Goal: Transaction & Acquisition: Book appointment/travel/reservation

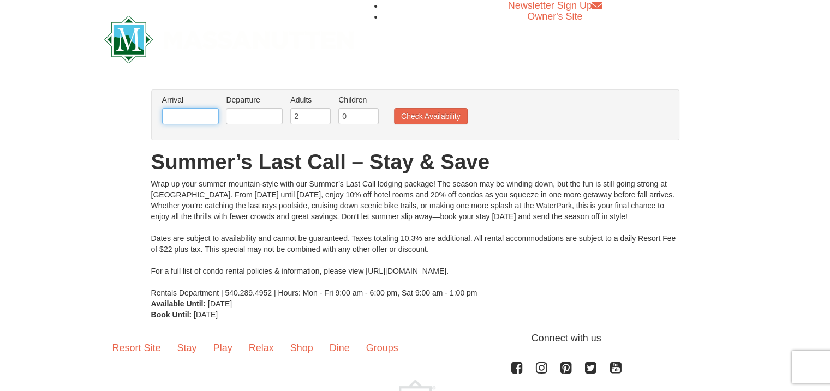
click at [202, 116] on input "text" at bounding box center [190, 116] width 57 height 16
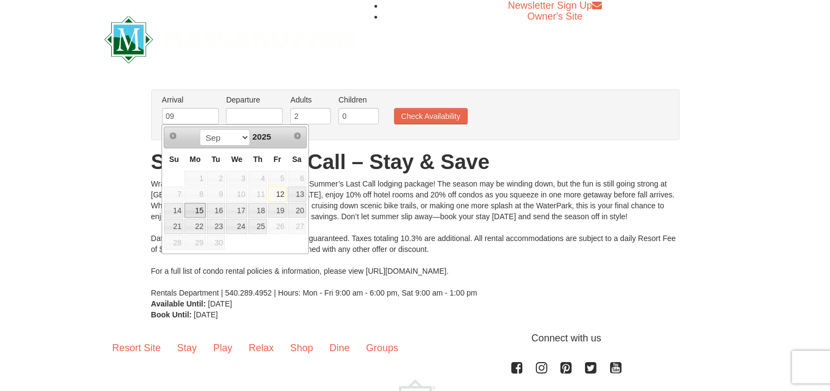
click at [198, 207] on link "15" at bounding box center [194, 210] width 21 height 15
type input "[DATE]"
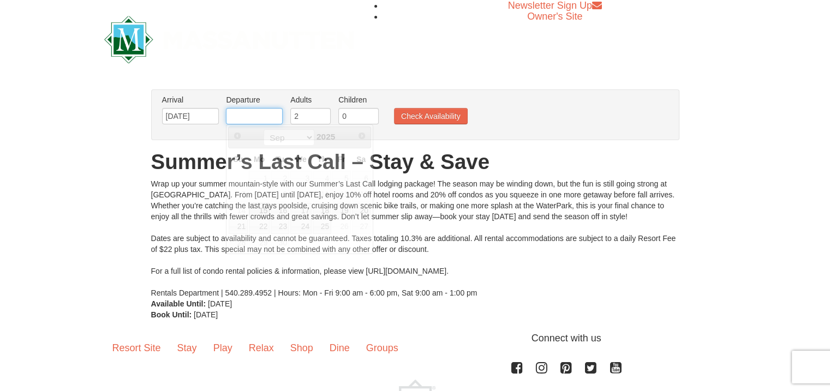
click at [260, 113] on input "text" at bounding box center [254, 116] width 57 height 16
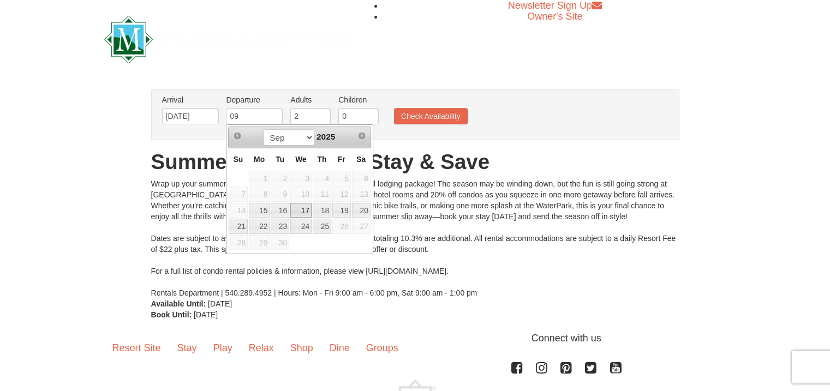
click at [306, 208] on link "17" at bounding box center [300, 210] width 21 height 15
type input "[DATE]"
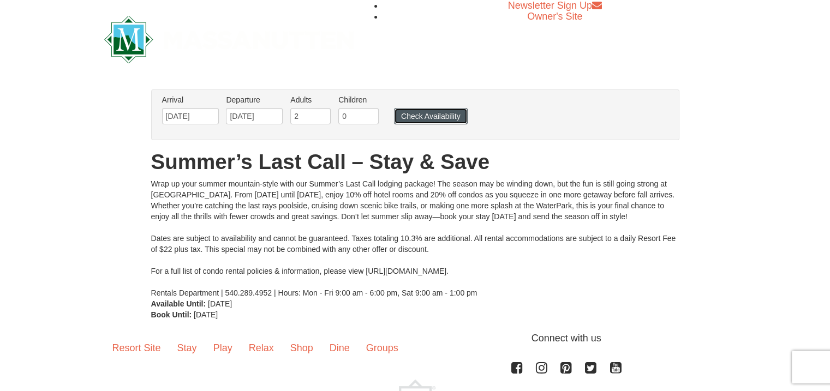
click at [425, 116] on button "Check Availability" at bounding box center [431, 116] width 74 height 16
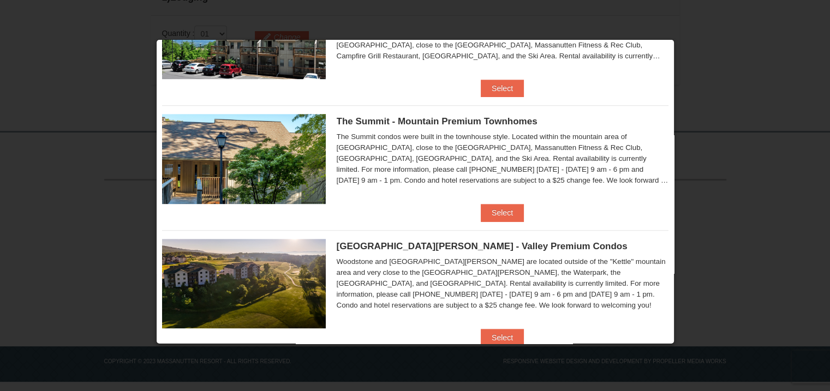
scroll to position [575, 0]
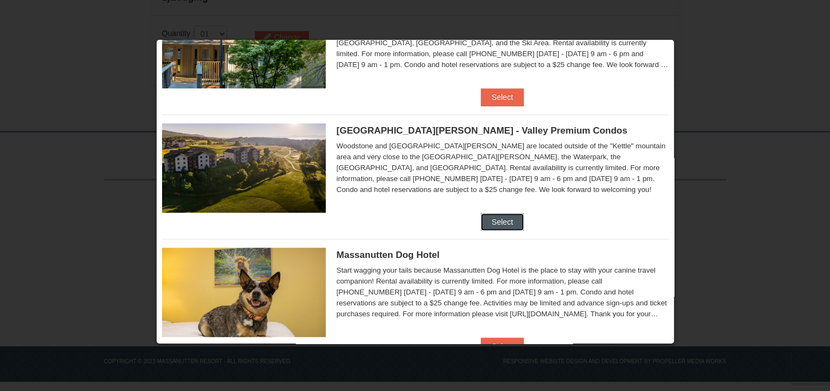
click at [492, 216] on button "Select" at bounding box center [502, 221] width 43 height 17
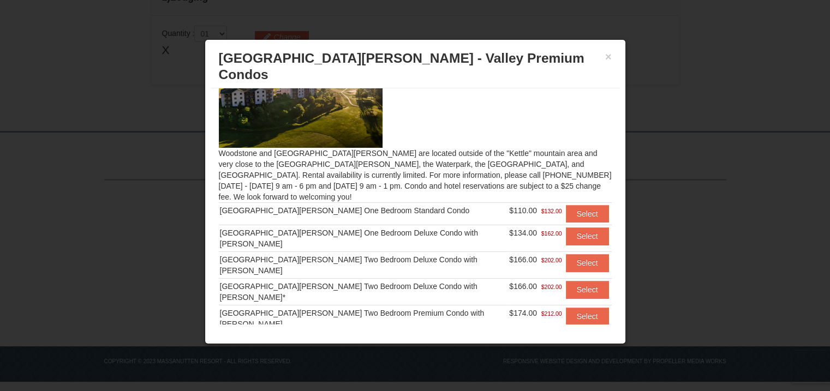
scroll to position [70, 0]
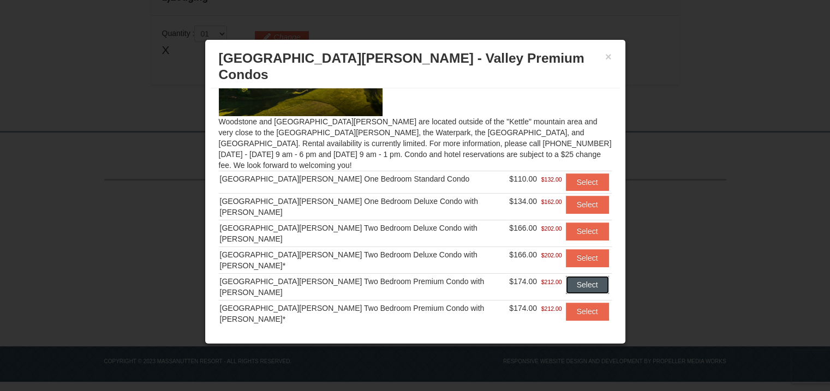
click at [569, 276] on button "Select" at bounding box center [587, 284] width 43 height 17
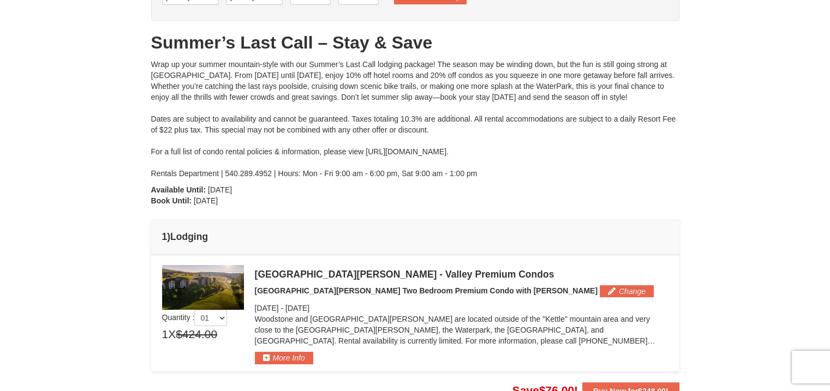
scroll to position [129, 0]
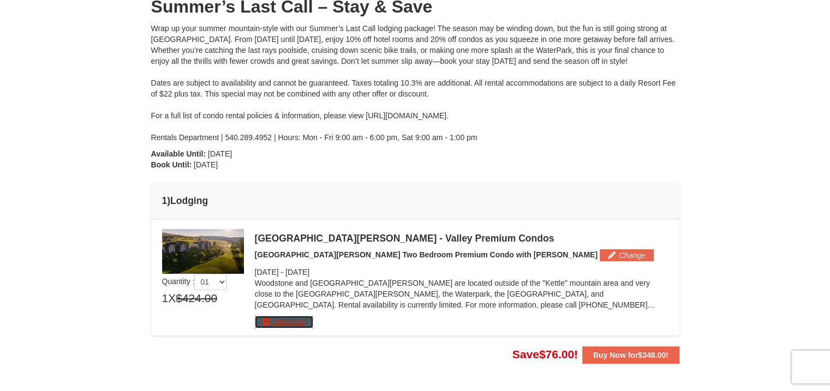
click at [272, 320] on button "More Info" at bounding box center [284, 322] width 58 height 12
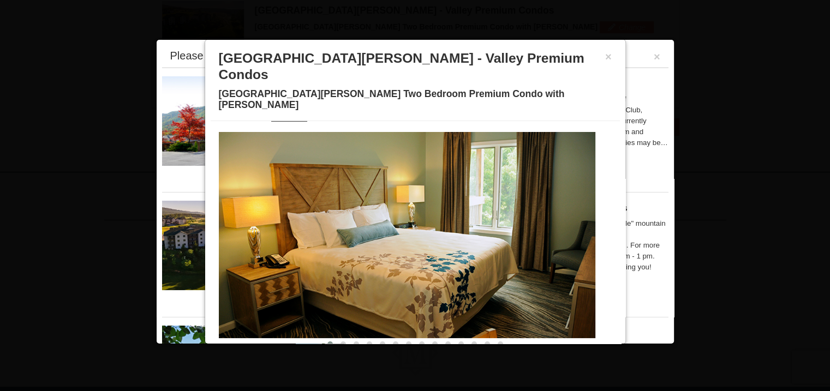
scroll to position [8, 0]
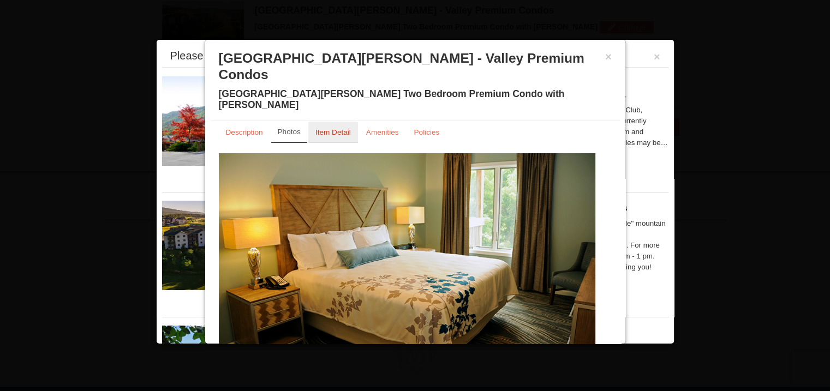
click at [326, 93] on div "× Woodstone Meadows - Valley Premium Condos Woodstone Meadows Two Bedroom Premi…" at bounding box center [415, 192] width 421 height 306
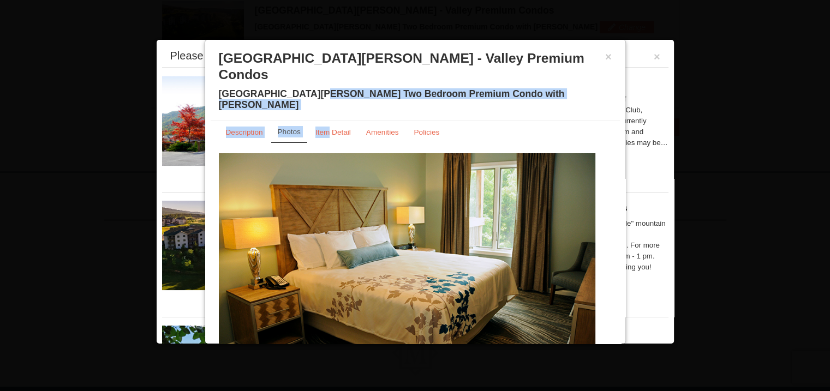
drag, startPoint x: 327, startPoint y: 94, endPoint x: 328, endPoint y: 101, distance: 6.7
click at [328, 128] on small "Item Detail" at bounding box center [332, 132] width 35 height 8
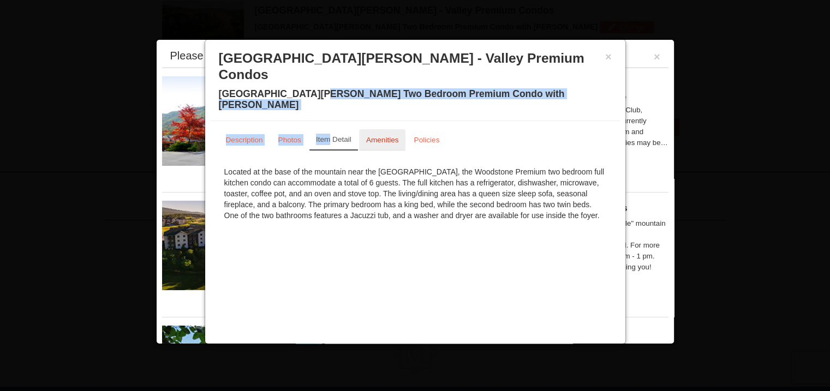
click at [383, 136] on small "Amenities" at bounding box center [382, 140] width 33 height 8
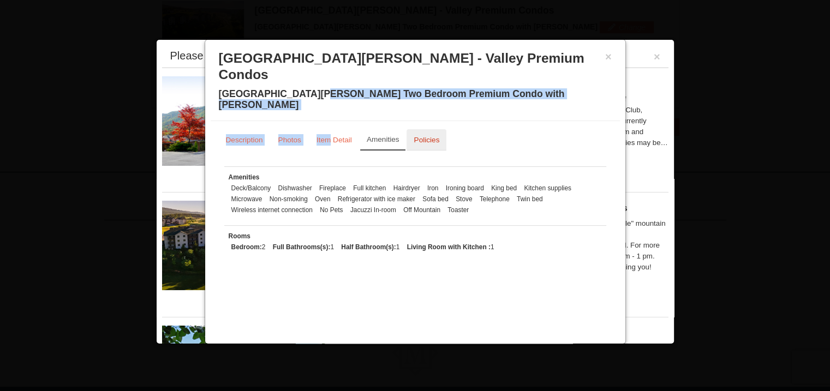
click at [427, 136] on small "Policies" at bounding box center [427, 140] width 26 height 8
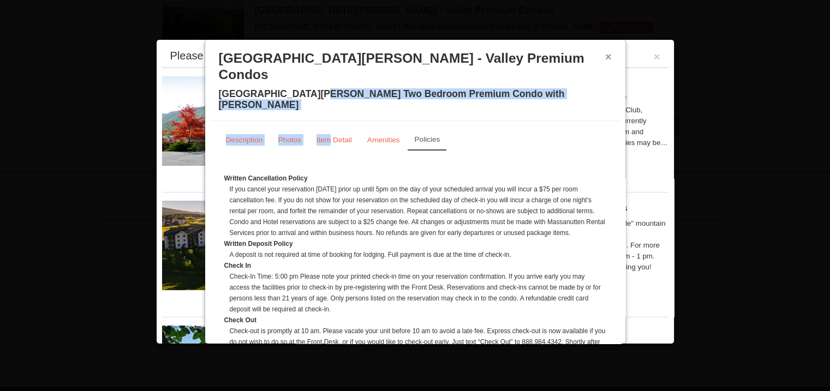
click at [605, 57] on button "×" at bounding box center [608, 56] width 7 height 11
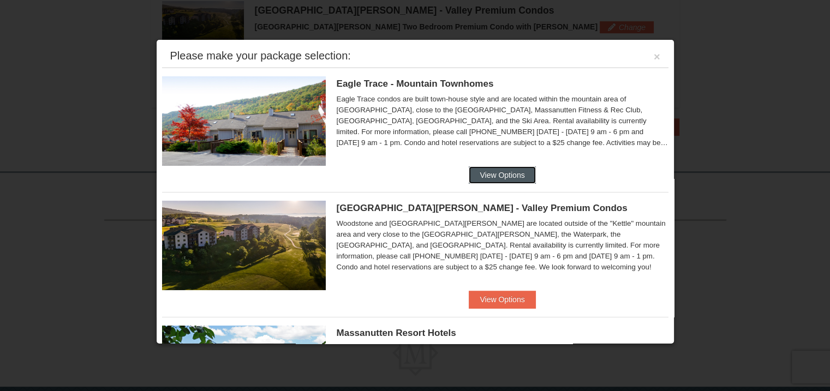
click at [486, 169] on button "View Options" at bounding box center [502, 174] width 67 height 17
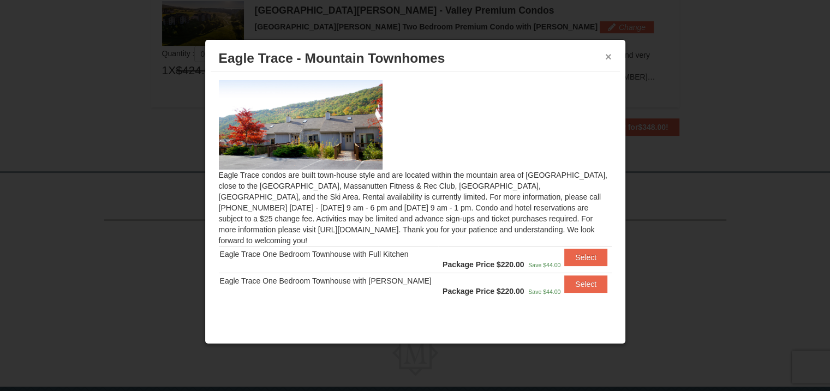
click at [610, 52] on button "×" at bounding box center [608, 56] width 7 height 11
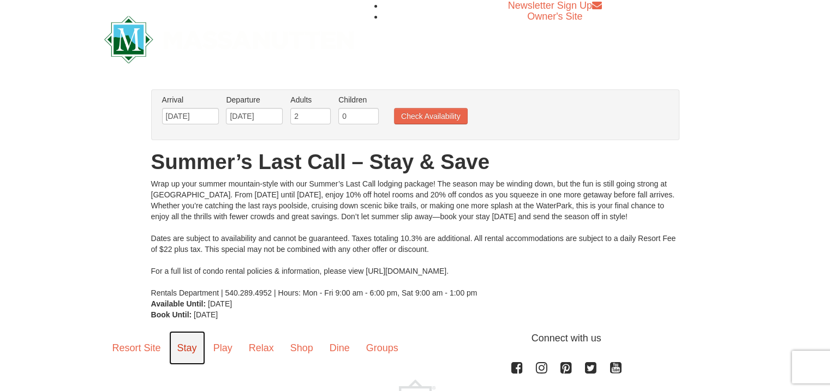
click at [180, 348] on link "Stay" at bounding box center [187, 348] width 36 height 34
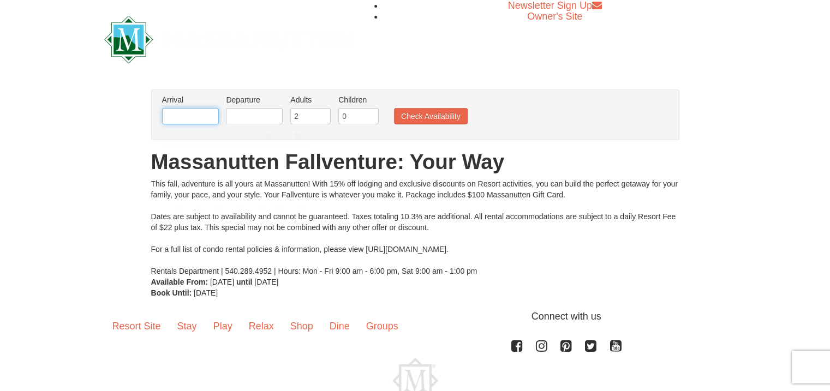
click at [198, 116] on input "text" at bounding box center [190, 116] width 57 height 16
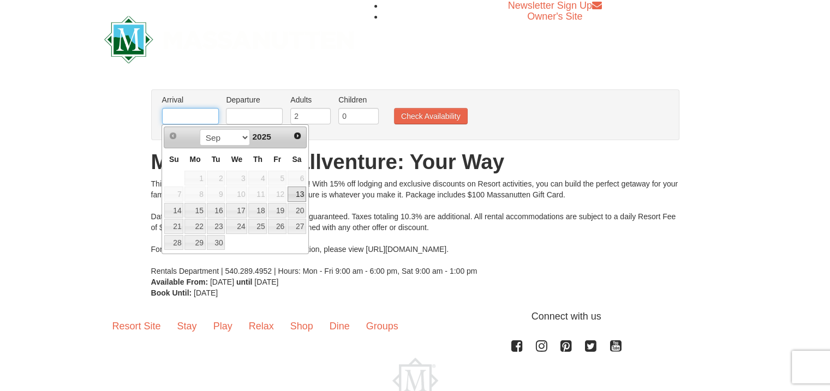
type input "[DATE]"
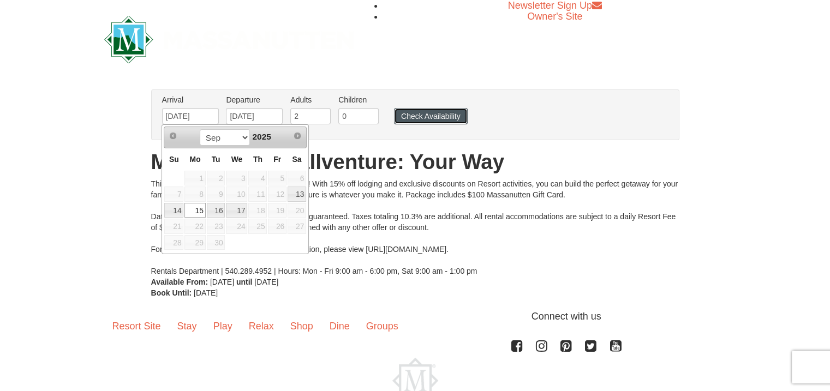
click at [421, 116] on button "Check Availability" at bounding box center [431, 116] width 74 height 16
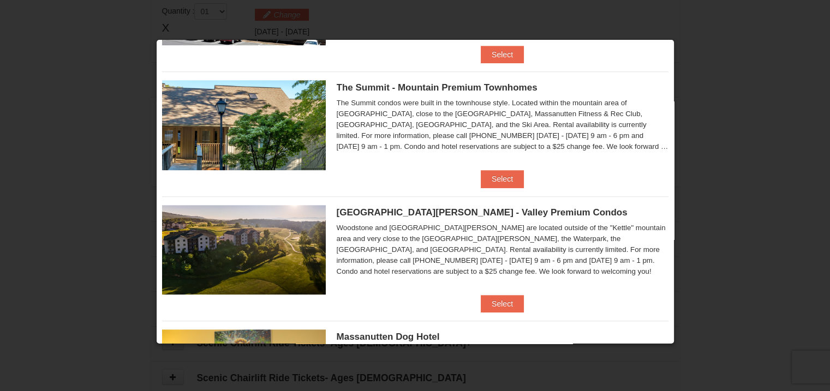
scroll to position [576, 0]
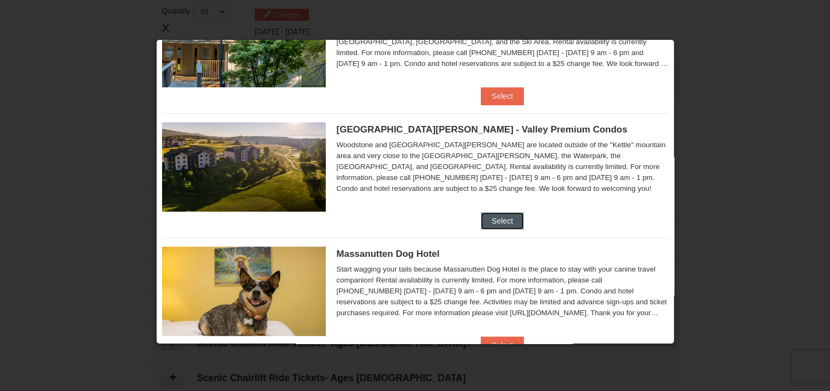
click at [494, 221] on button "Select" at bounding box center [502, 220] width 43 height 17
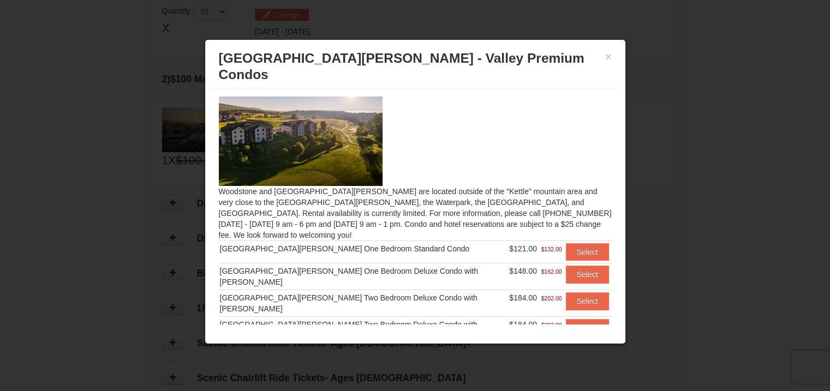
scroll to position [50, 0]
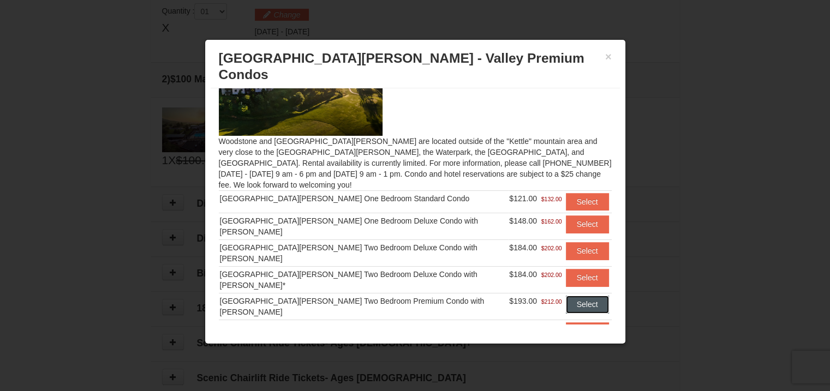
click at [576, 296] on button "Select" at bounding box center [587, 304] width 43 height 17
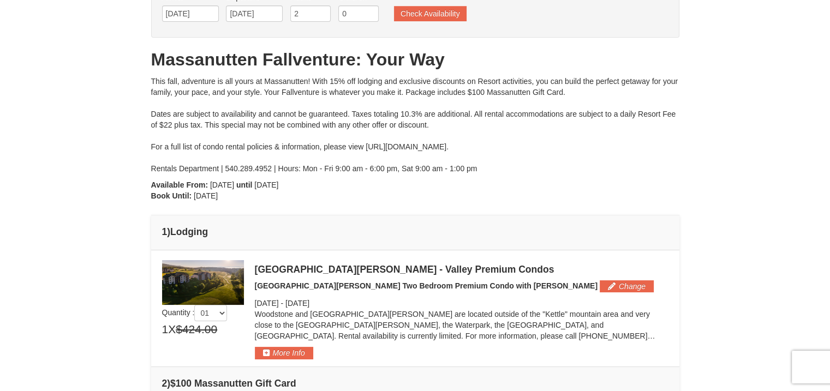
scroll to position [0, 0]
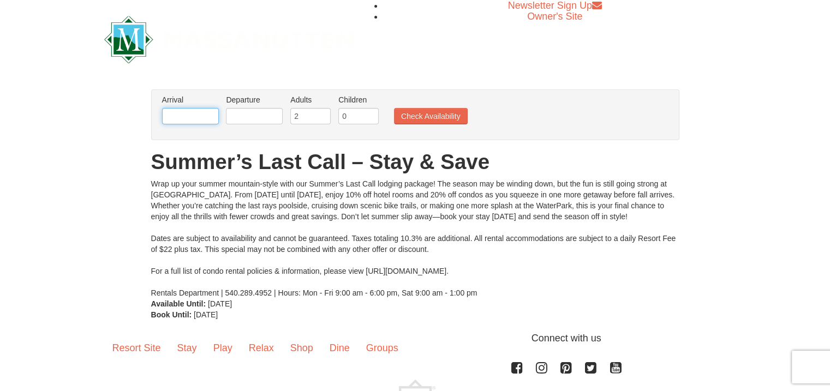
click at [183, 117] on input "text" at bounding box center [190, 116] width 57 height 16
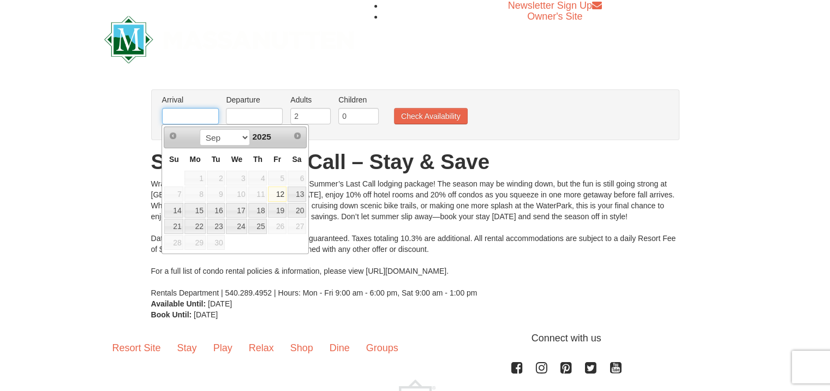
type input "[DATE]"
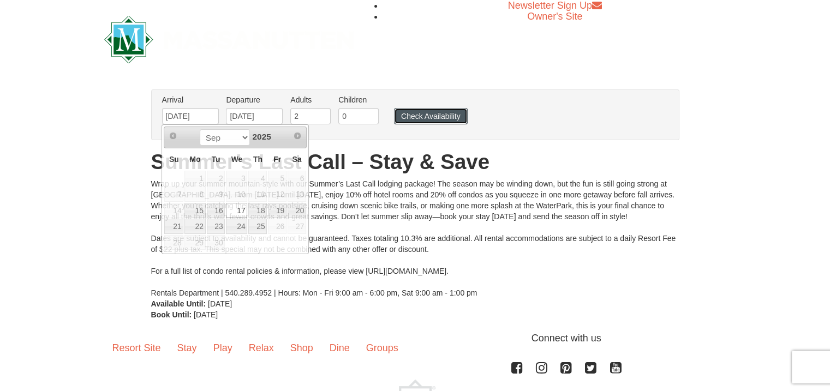
click at [429, 117] on button "Check Availability" at bounding box center [431, 116] width 74 height 16
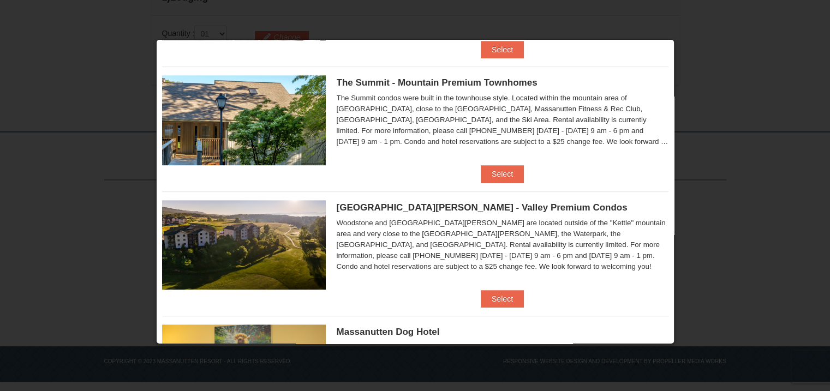
scroll to position [564, 0]
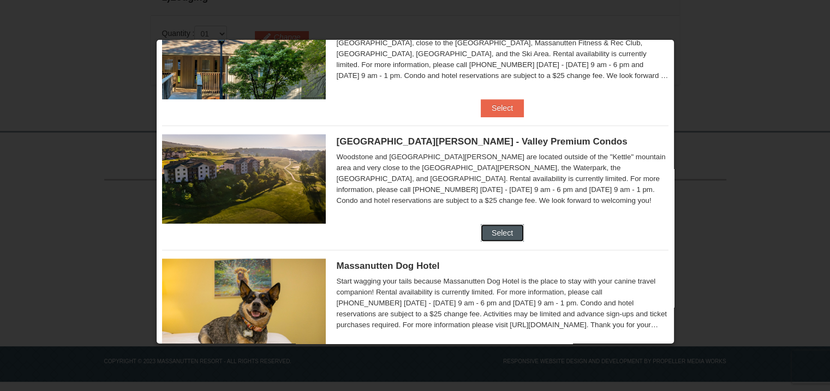
click at [490, 228] on button "Select" at bounding box center [502, 232] width 43 height 17
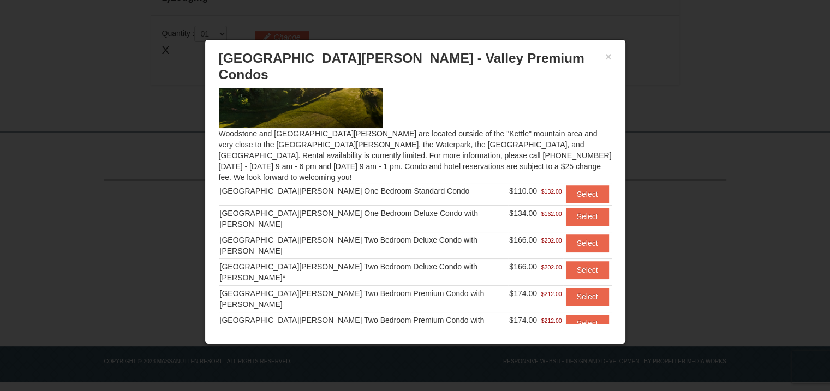
scroll to position [59, 0]
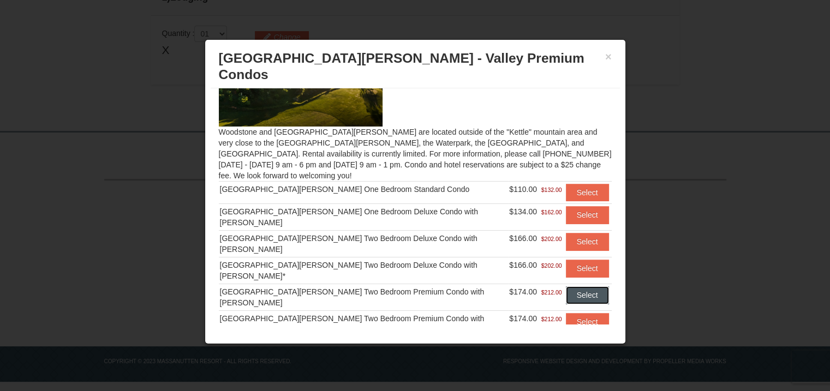
click at [571, 286] on button "Select" at bounding box center [587, 294] width 43 height 17
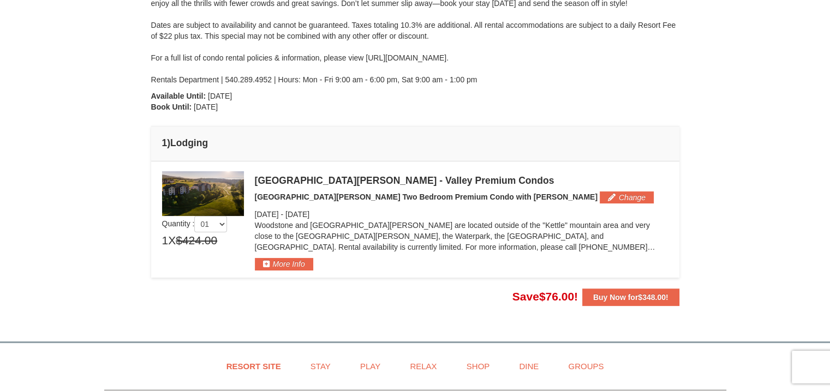
scroll to position [248, 0]
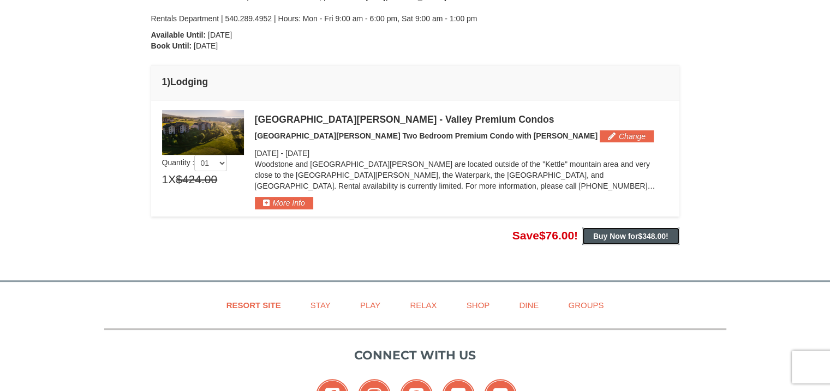
click at [621, 234] on strong "Buy Now for $348.00 !" at bounding box center [630, 236] width 75 height 9
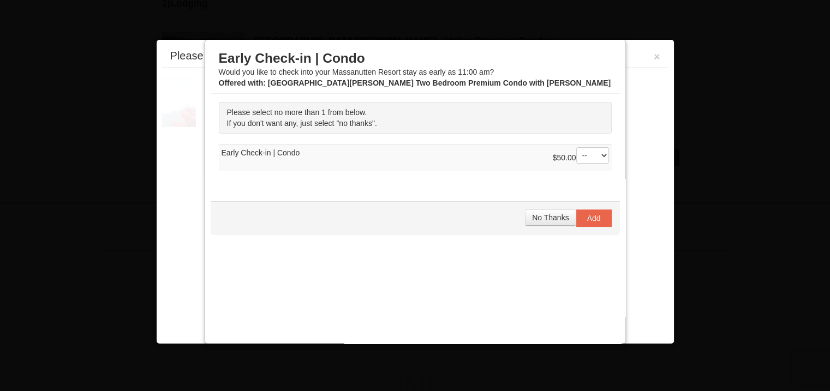
scroll to position [357, 0]
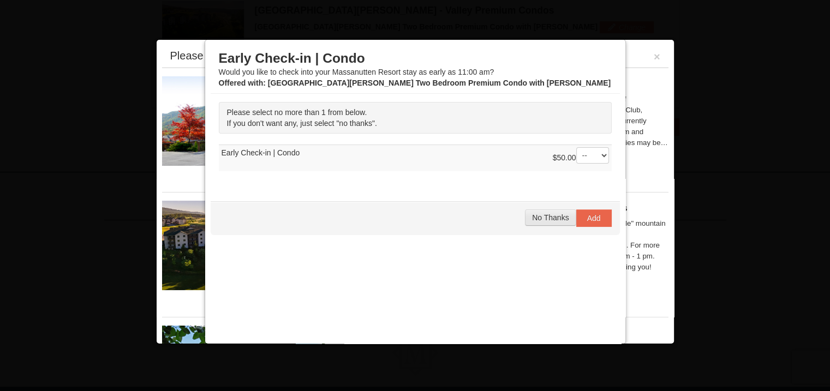
click at [534, 220] on span "No Thanks" at bounding box center [550, 217] width 37 height 9
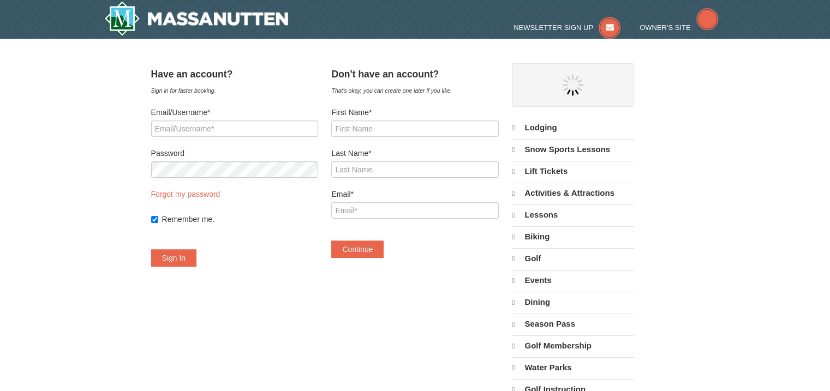
select select "9"
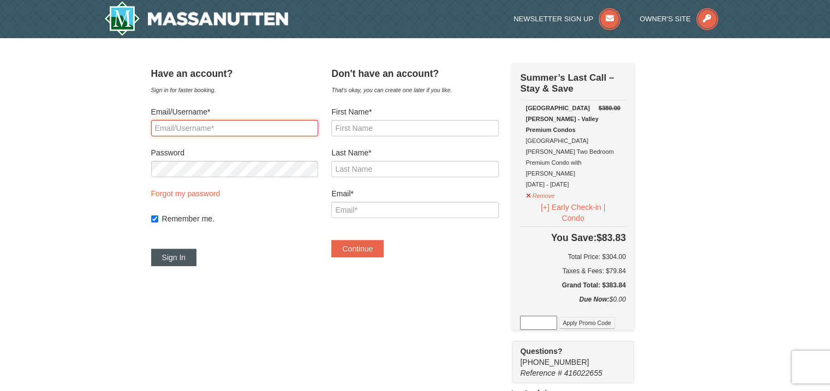
type input "[EMAIL_ADDRESS][DOMAIN_NAME]"
click at [187, 255] on button "Sign In" at bounding box center [174, 257] width 46 height 17
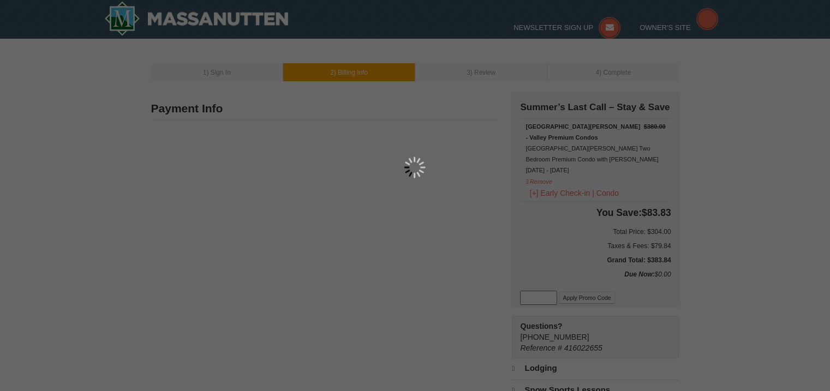
select select "9"
type input "[STREET_ADDRESS][PERSON_NAME]"
type input "[GEOGRAPHIC_DATA]"
type input "22315"
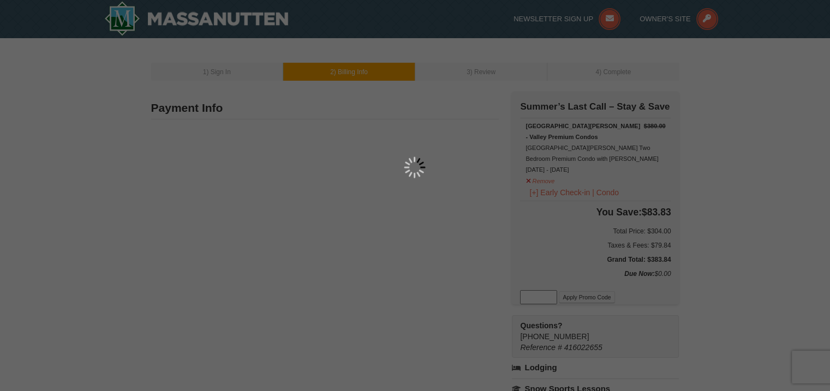
type input "703"
type input "862"
type input "5333"
type input "Mahess1223@gmail.com"
select select "VA"
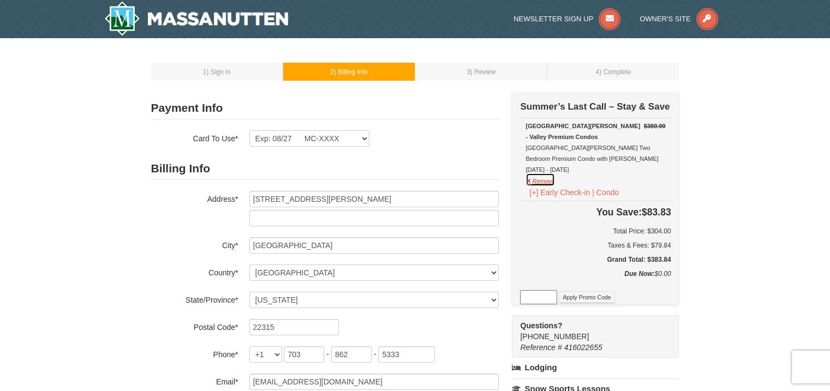
click at [528, 182] on button "Remove" at bounding box center [539, 180] width 29 height 14
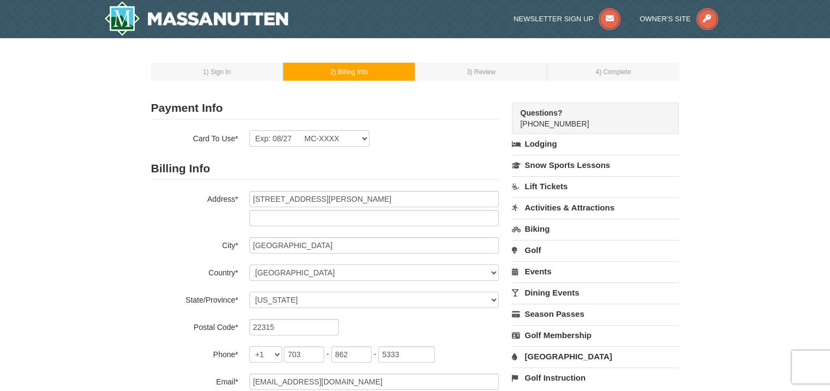
scroll to position [94, 0]
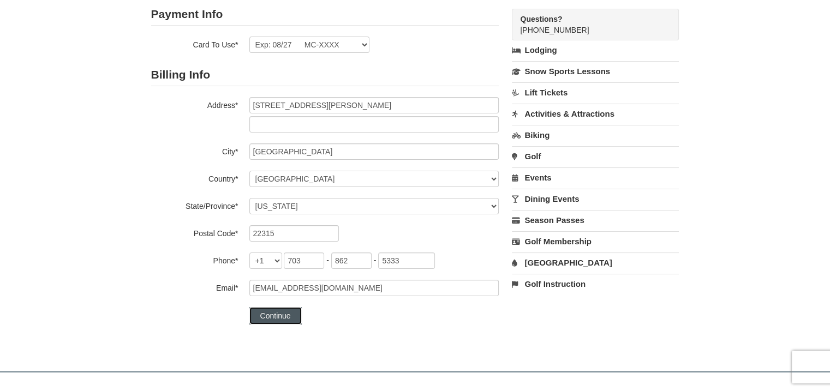
click at [278, 318] on button "Continue" at bounding box center [275, 315] width 52 height 17
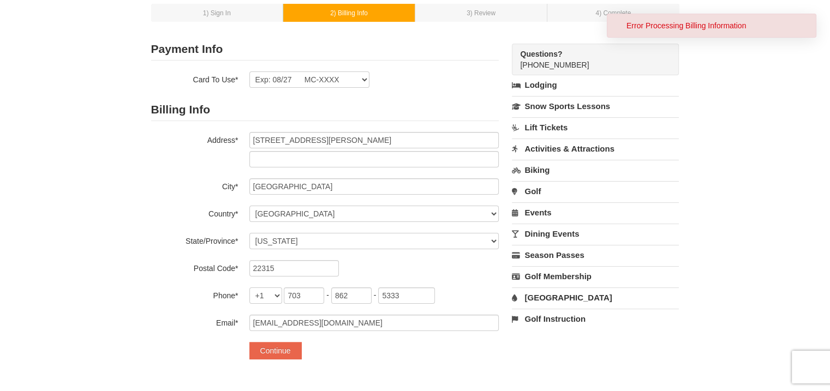
scroll to position [0, 0]
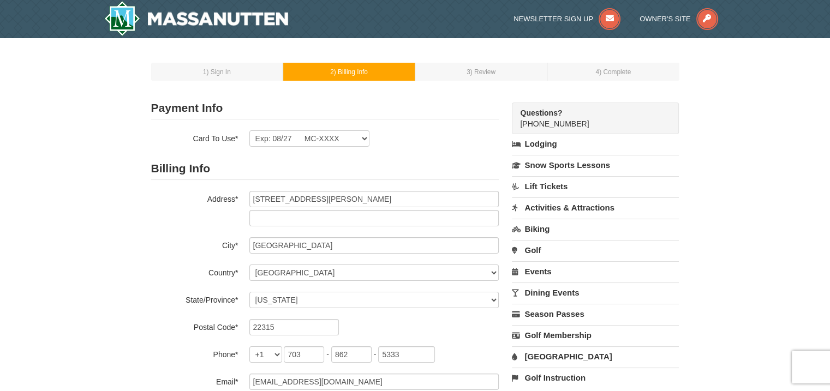
click at [370, 142] on div "Exp: 12/26 VI-XXXX Exp: 08/27 MC-XXXX New Card Are you sure you want to remove …" at bounding box center [373, 138] width 249 height 16
click at [360, 140] on select "Exp: 12/26 VI-XXXX Exp: 08/27 MC-XXXX New Card" at bounding box center [309, 138] width 120 height 16
click at [299, 136] on select "Exp: 12/26 VI-XXXX Exp: 08/27 MC-XXXX New Card" at bounding box center [309, 138] width 120 height 16
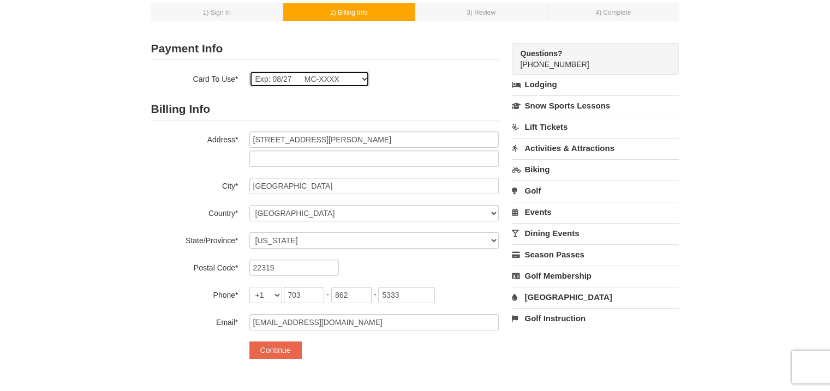
scroll to position [60, 0]
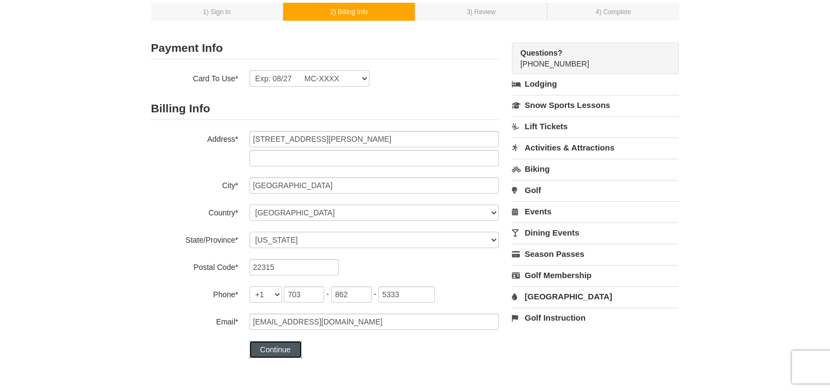
click at [271, 346] on button "Continue" at bounding box center [275, 349] width 52 height 17
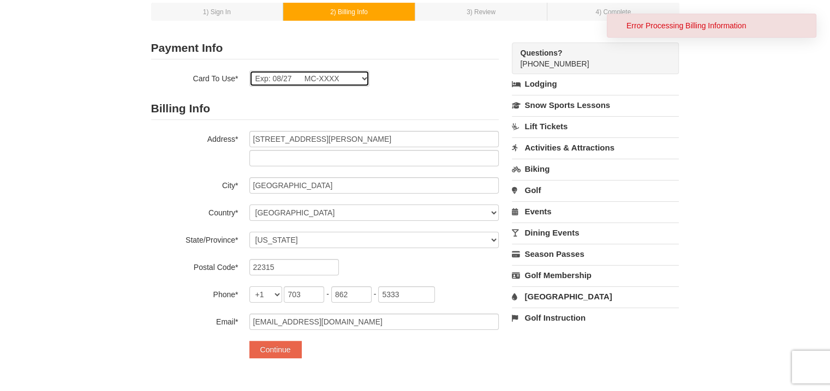
click at [355, 73] on select "Exp: 12/26 VI-XXXX Exp: 08/27 MC-XXXX New Card" at bounding box center [309, 78] width 120 height 16
select select
click at [249, 70] on select "Exp: 12/26 VI-XXXX Exp: 08/27 MC-XXXX New Card" at bounding box center [309, 78] width 120 height 16
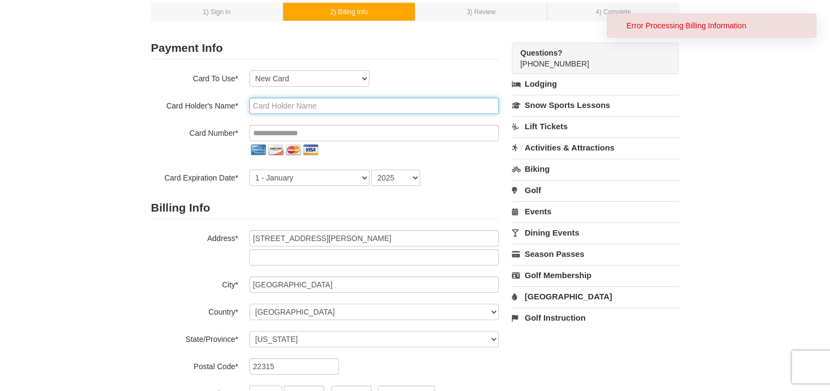
click at [326, 103] on input "text" at bounding box center [373, 106] width 249 height 16
type input "Maria Hess"
type input "**********"
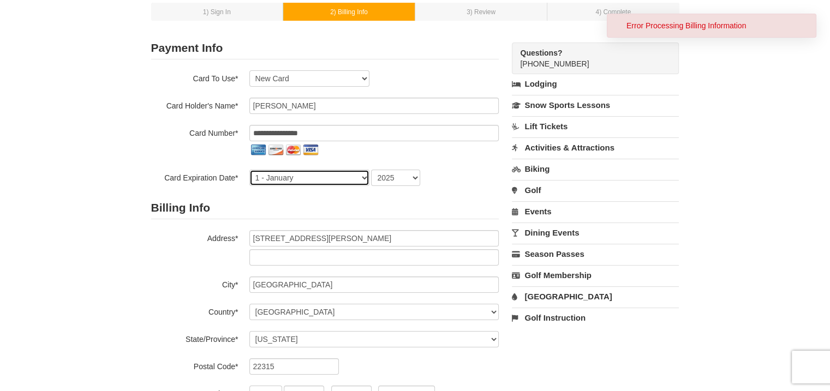
select select "8"
select select "2027"
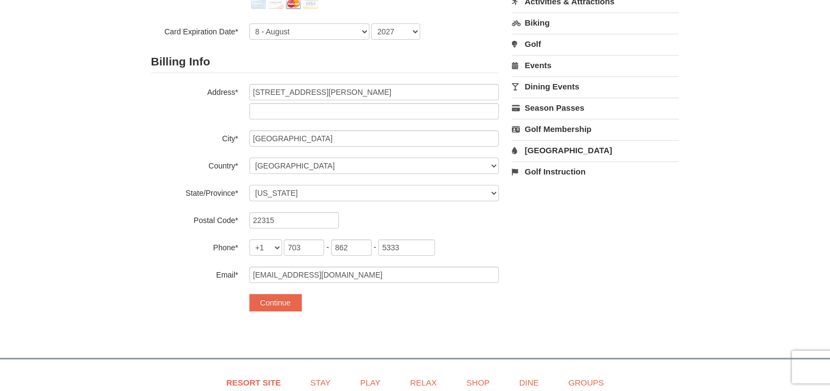
scroll to position [208, 0]
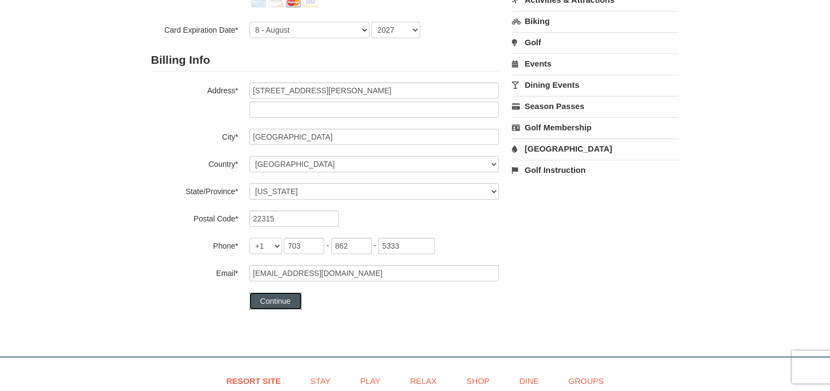
click at [267, 307] on button "Continue" at bounding box center [275, 300] width 52 height 17
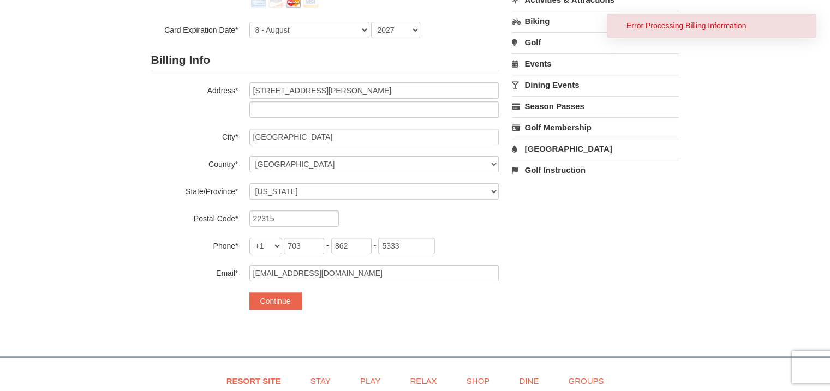
scroll to position [0, 0]
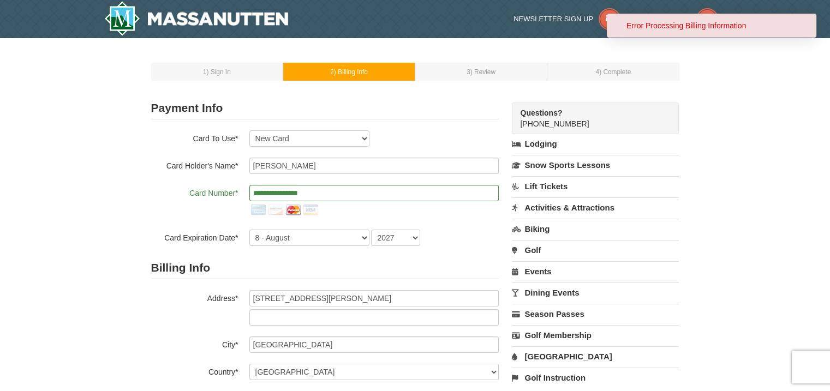
click at [222, 65] on td "1 ) Sign In" at bounding box center [217, 72] width 132 height 18
click at [663, 24] on div "Error Processing Billing Information" at bounding box center [717, 25] width 183 height 11
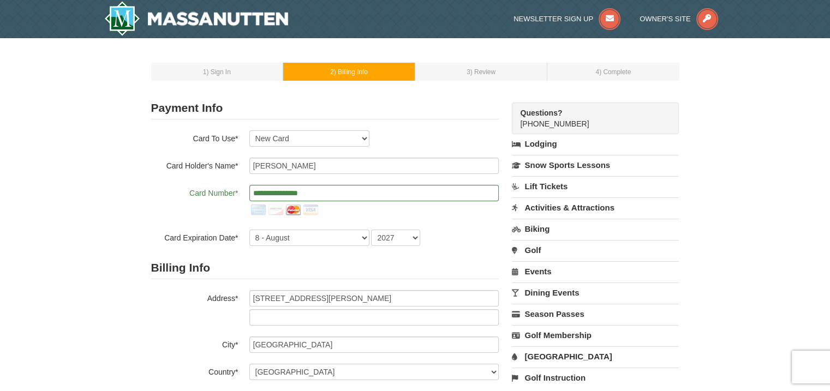
click at [225, 74] on span ") Sign In" at bounding box center [218, 72] width 24 height 8
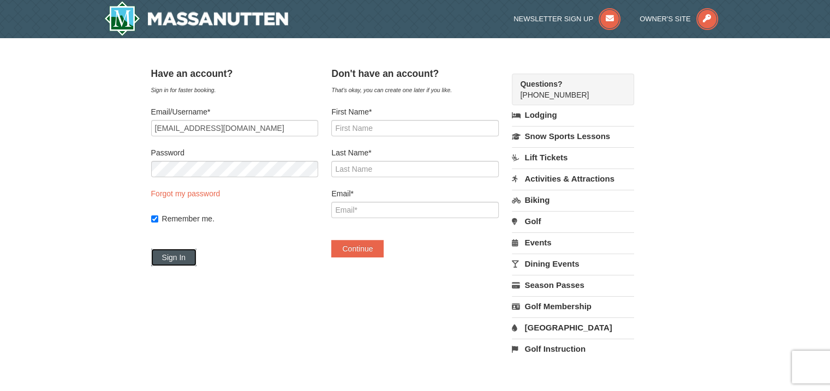
click at [183, 254] on button "Sign In" at bounding box center [174, 257] width 46 height 17
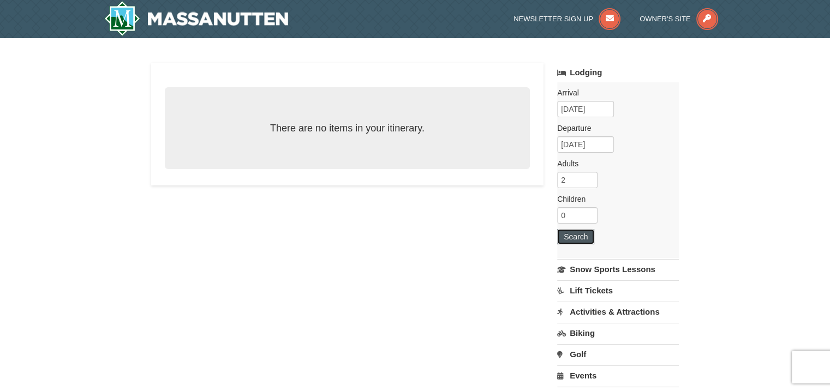
click at [573, 239] on button "Search" at bounding box center [575, 236] width 37 height 15
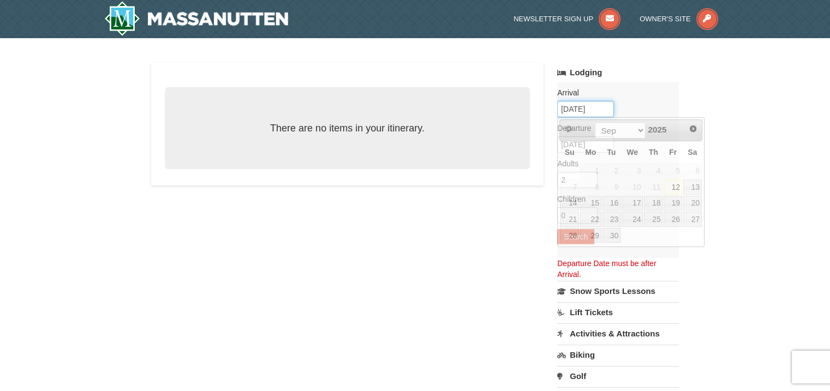
click at [595, 111] on input "09/12/2025" at bounding box center [585, 109] width 57 height 16
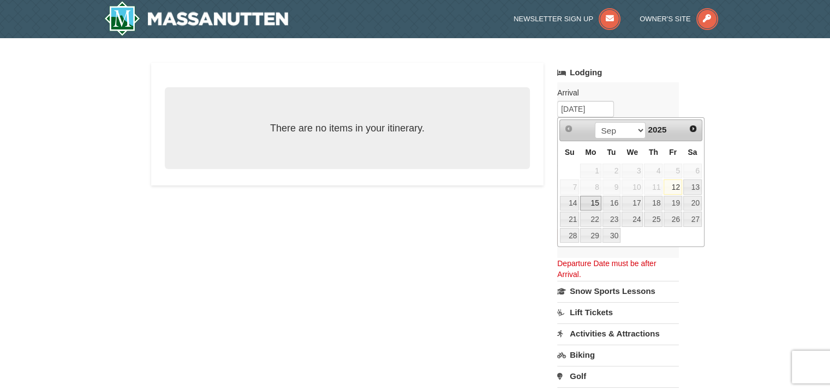
click at [593, 202] on link "15" at bounding box center [590, 203] width 21 height 15
type input "[DATE]"
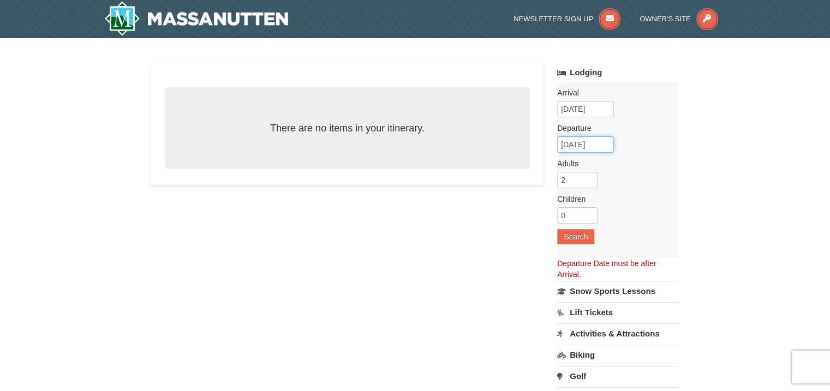
click at [597, 141] on input "09/16/2025" at bounding box center [585, 144] width 57 height 16
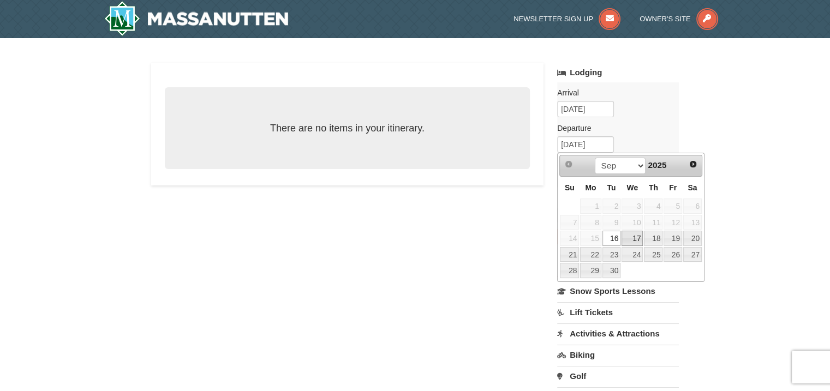
click at [630, 236] on link "17" at bounding box center [631, 238] width 21 height 15
type input "[DATE]"
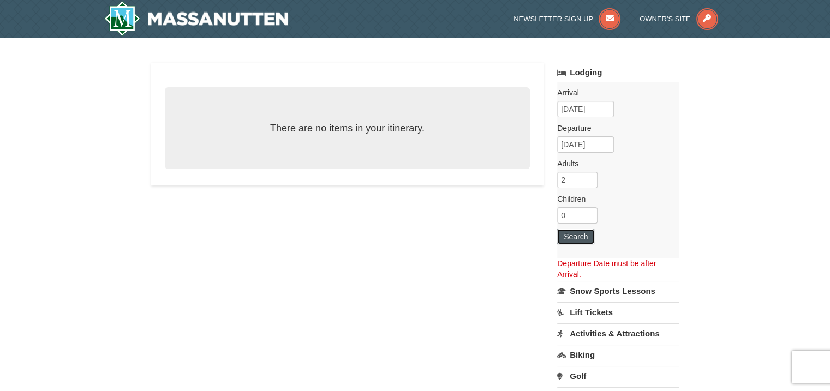
click at [570, 236] on button "Search" at bounding box center [575, 236] width 37 height 15
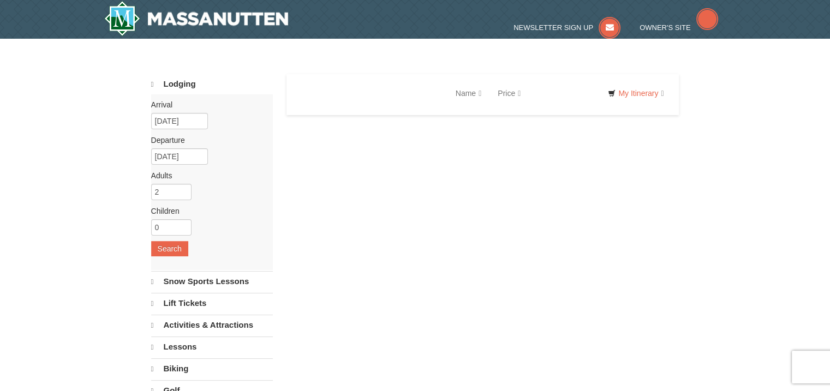
select select "9"
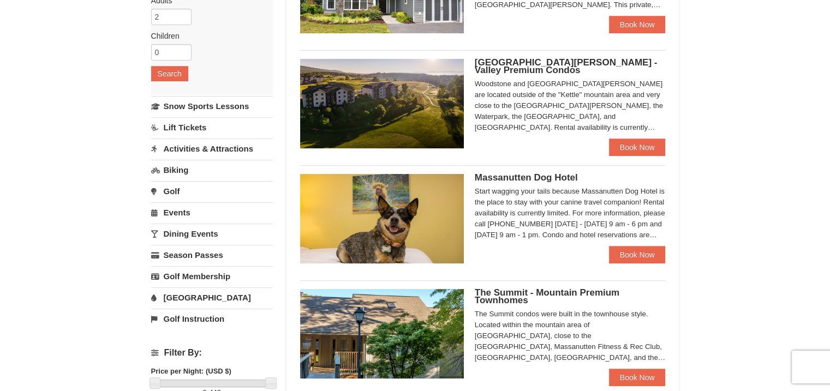
scroll to position [134, 0]
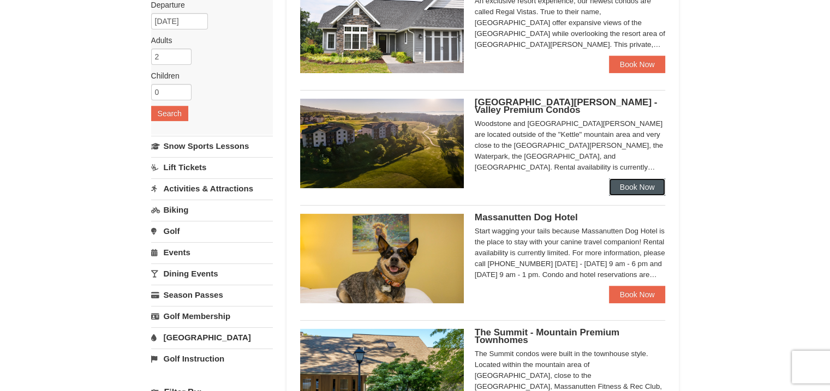
click at [636, 188] on link "Book Now" at bounding box center [637, 186] width 57 height 17
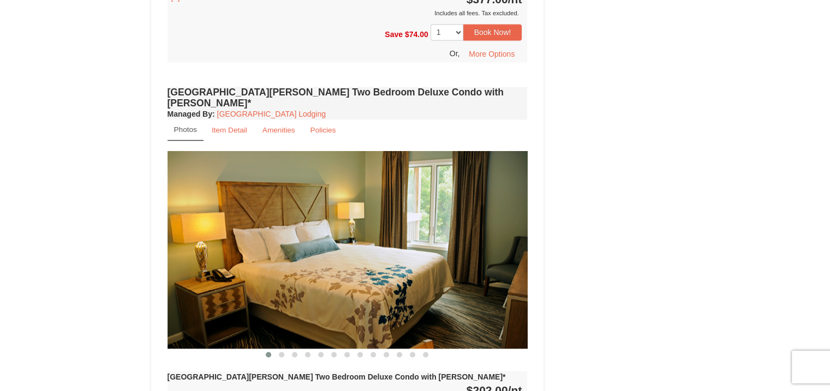
scroll to position [2036, 0]
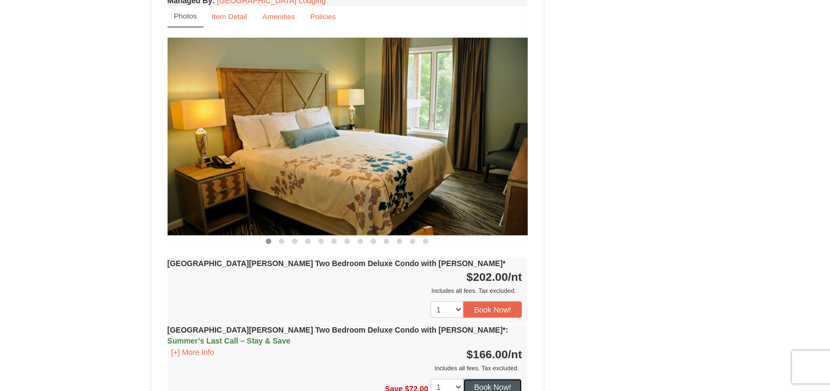
click at [503, 379] on button "Book Now!" at bounding box center [492, 387] width 59 height 16
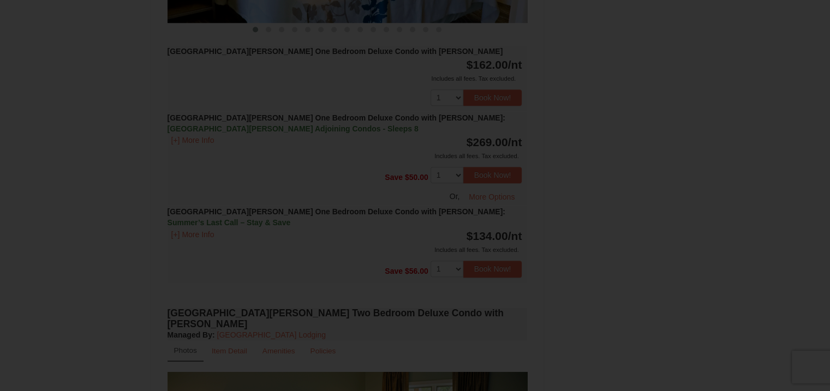
scroll to position [106, 0]
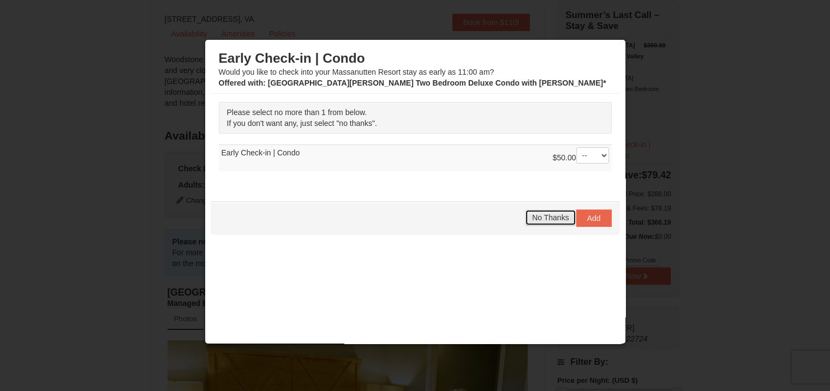
click at [534, 217] on span "No Thanks" at bounding box center [550, 217] width 37 height 9
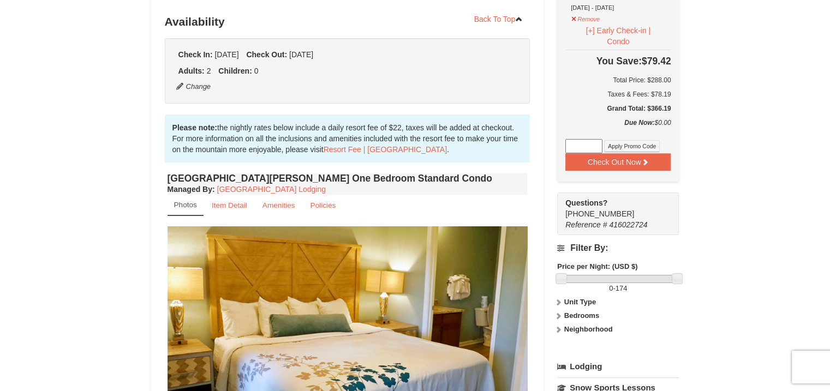
scroll to position [71, 0]
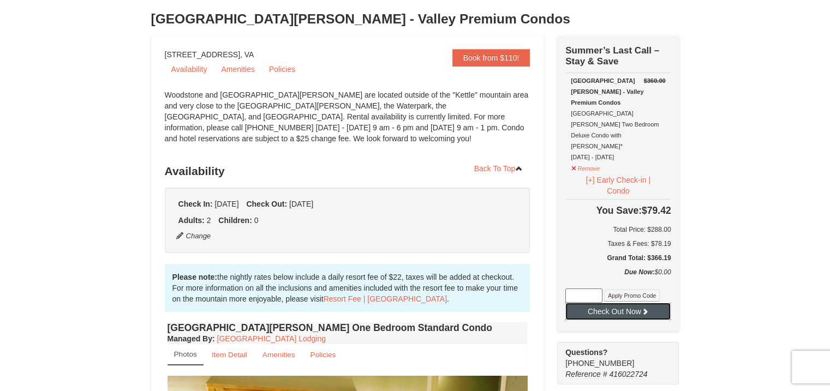
click at [616, 303] on button "Check Out Now" at bounding box center [617, 311] width 105 height 17
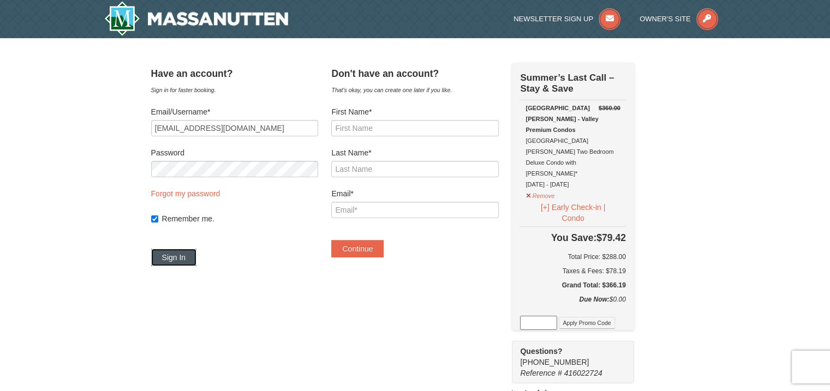
click at [190, 261] on button "Sign In" at bounding box center [174, 257] width 46 height 17
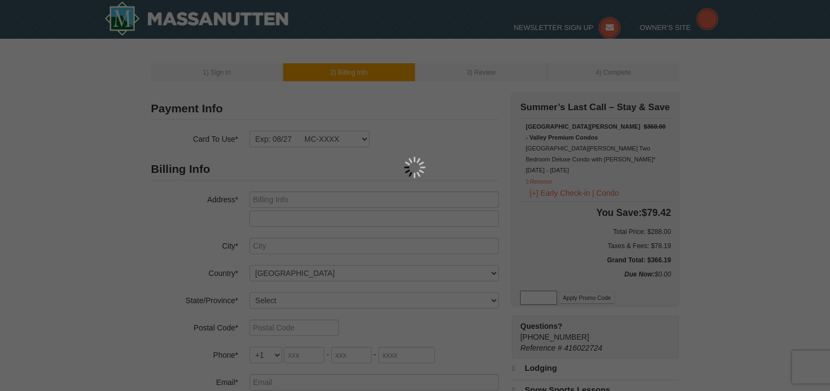
type input "[STREET_ADDRESS][PERSON_NAME]"
type input "[GEOGRAPHIC_DATA]"
select select "VA"
type input "22315"
type input "703"
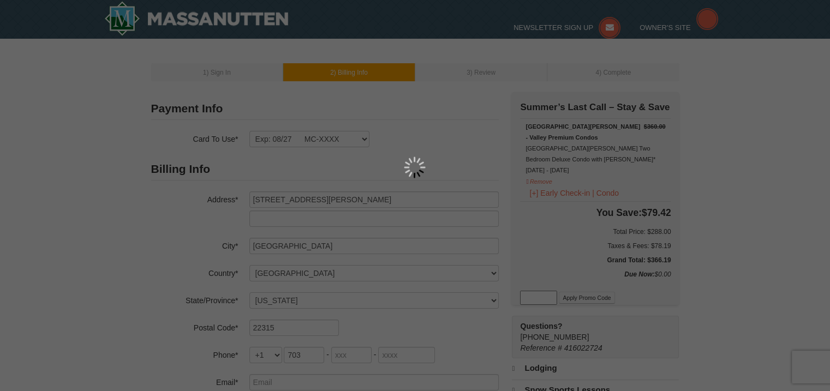
type input "862"
type input "5333"
type input "Mahess1223@gmail.com"
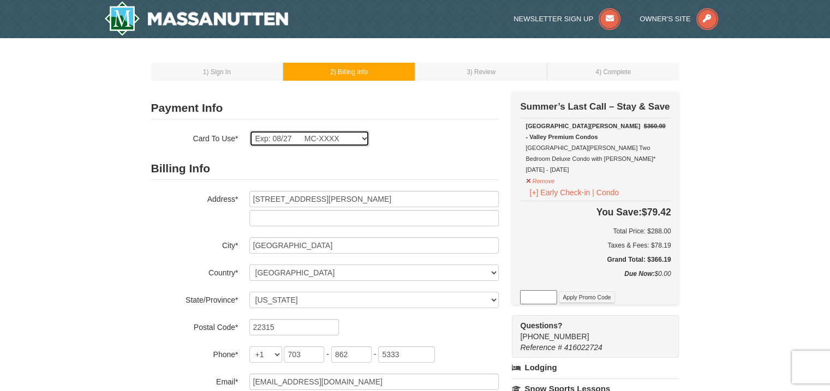
click at [314, 137] on select "Exp: 12/26 VI-XXXX Exp: 08/27 MC-XXXX New Card" at bounding box center [309, 138] width 120 height 16
select select
click at [249, 130] on select "Exp: 12/26 VI-XXXX Exp: 08/27 MC-XXXX New Card" at bounding box center [309, 138] width 120 height 16
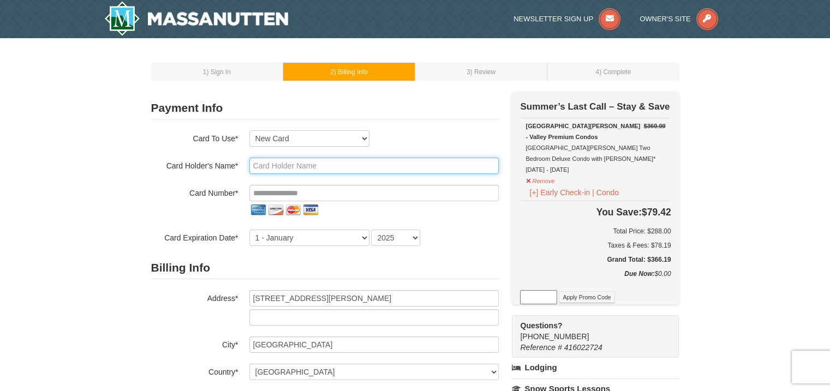
click at [313, 168] on input "text" at bounding box center [373, 166] width 249 height 16
type input "Maria Hess"
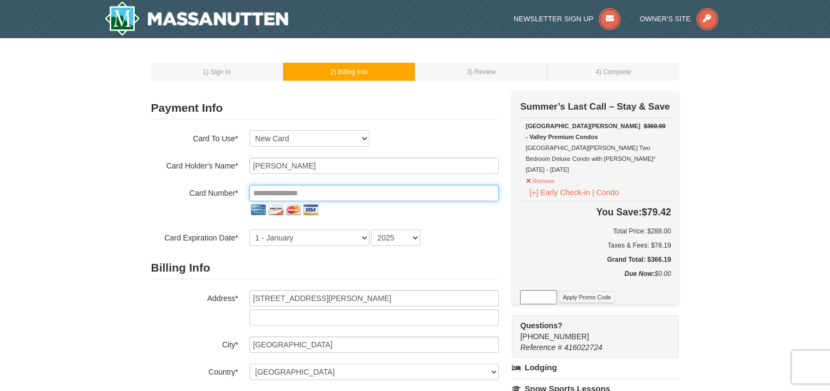
type input "**********"
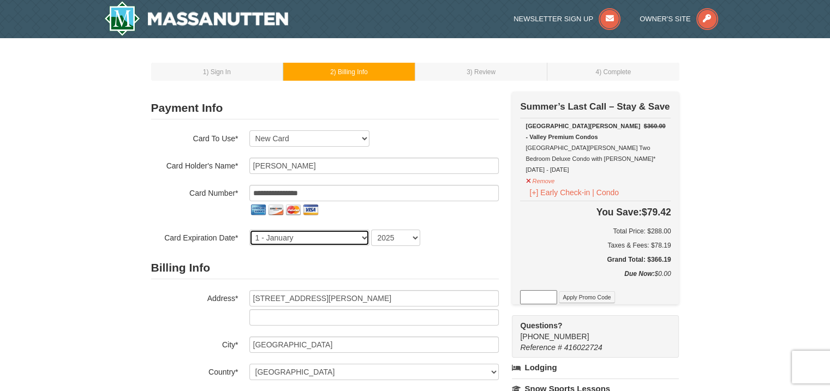
select select "8"
select select "2027"
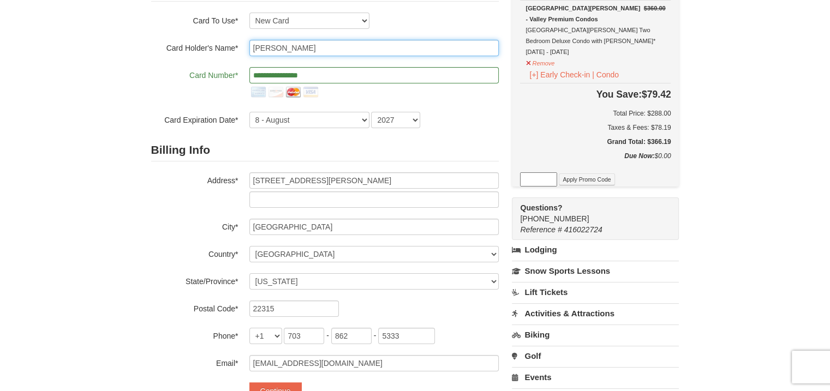
scroll to position [195, 0]
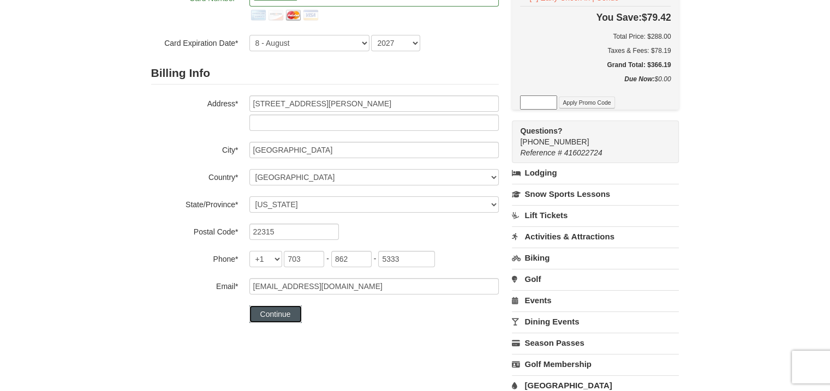
drag, startPoint x: 265, startPoint y: 315, endPoint x: 280, endPoint y: 337, distance: 27.1
click at [267, 315] on button "Continue" at bounding box center [275, 314] width 52 height 17
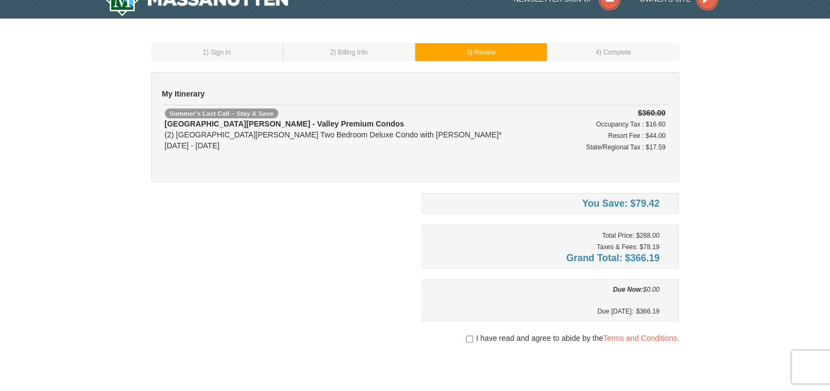
scroll to position [56, 0]
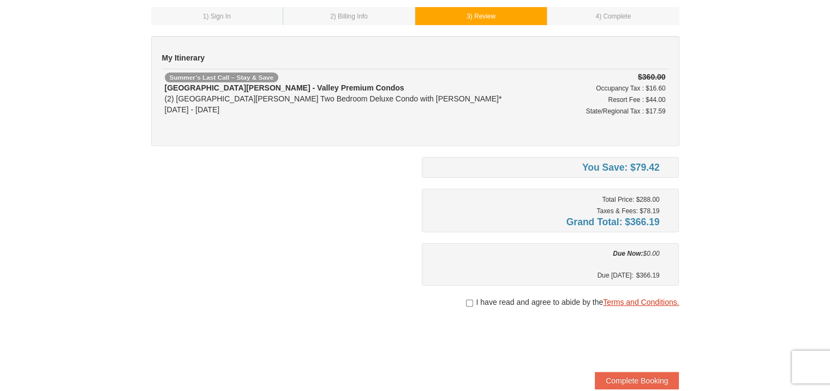
click at [638, 302] on link "Terms and Conditions." at bounding box center [641, 302] width 76 height 9
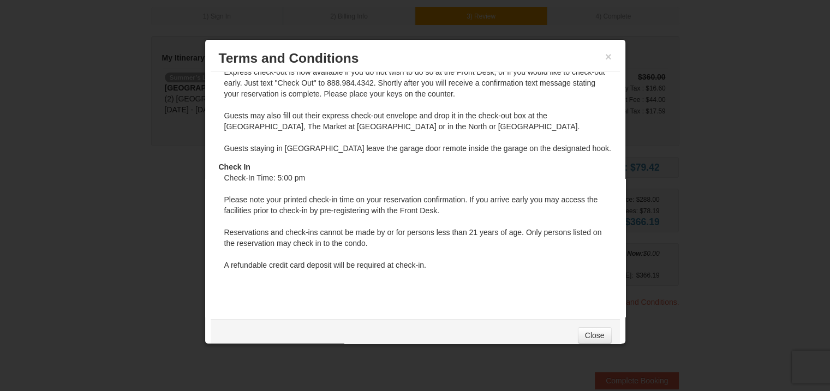
scroll to position [0, 0]
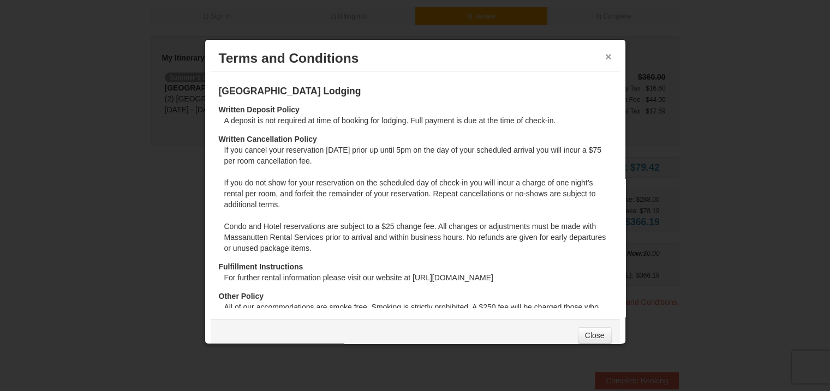
click at [605, 54] on button "×" at bounding box center [608, 56] width 7 height 11
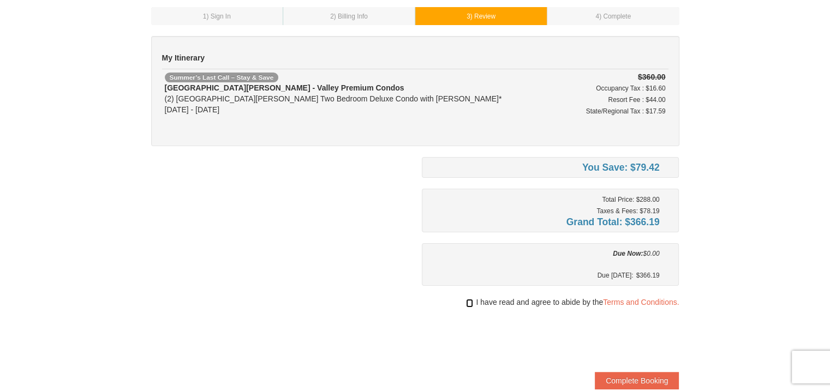
click at [466, 300] on input "checkbox" at bounding box center [469, 303] width 7 height 9
checkbox input "true"
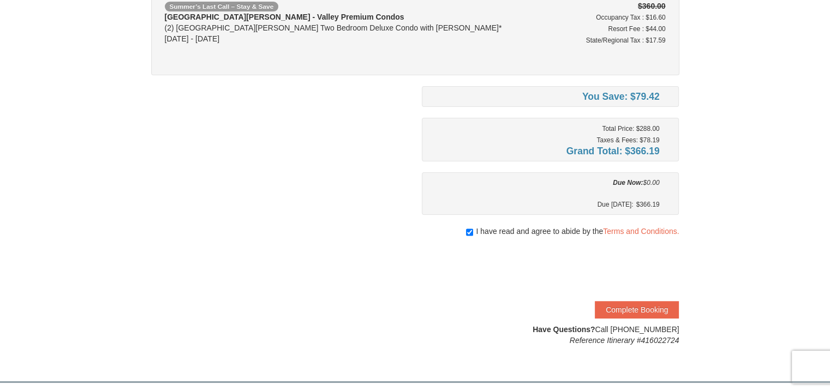
scroll to position [203, 0]
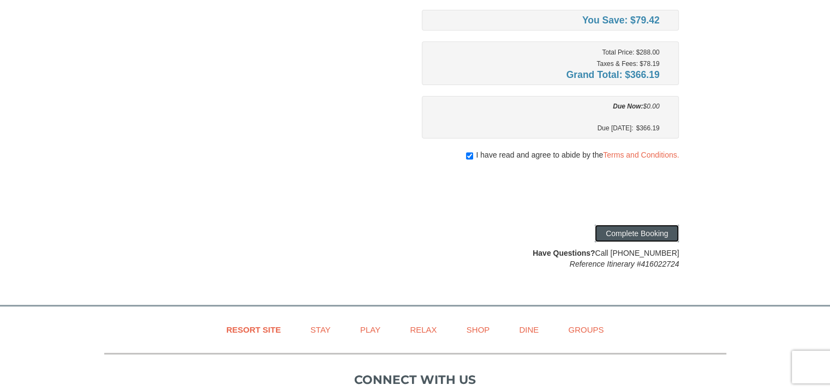
click at [613, 229] on button "Complete Booking" at bounding box center [637, 233] width 84 height 17
